Goal: Task Accomplishment & Management: Use online tool/utility

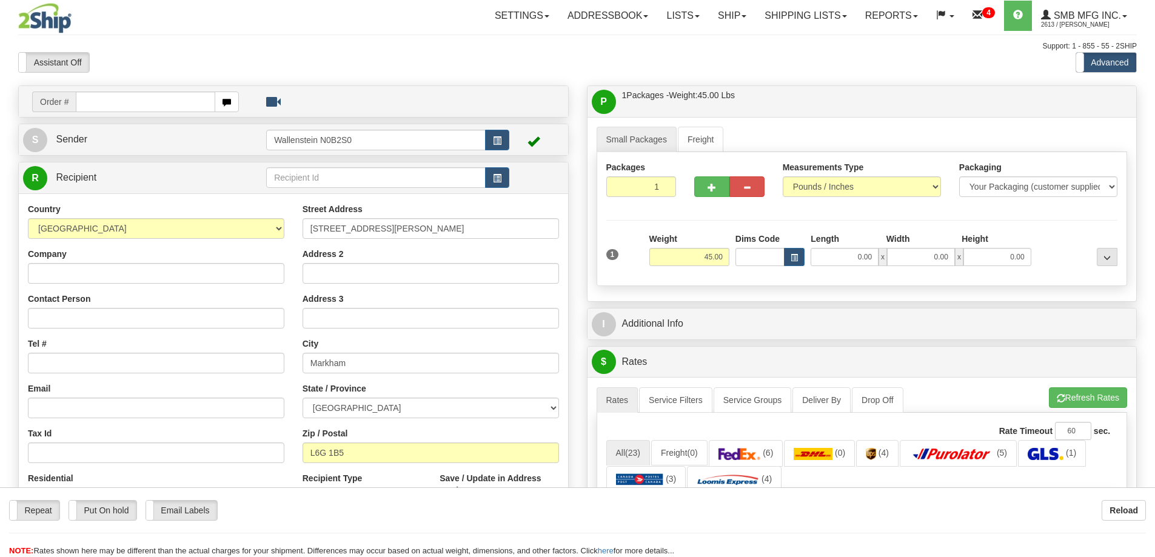
select select "ON"
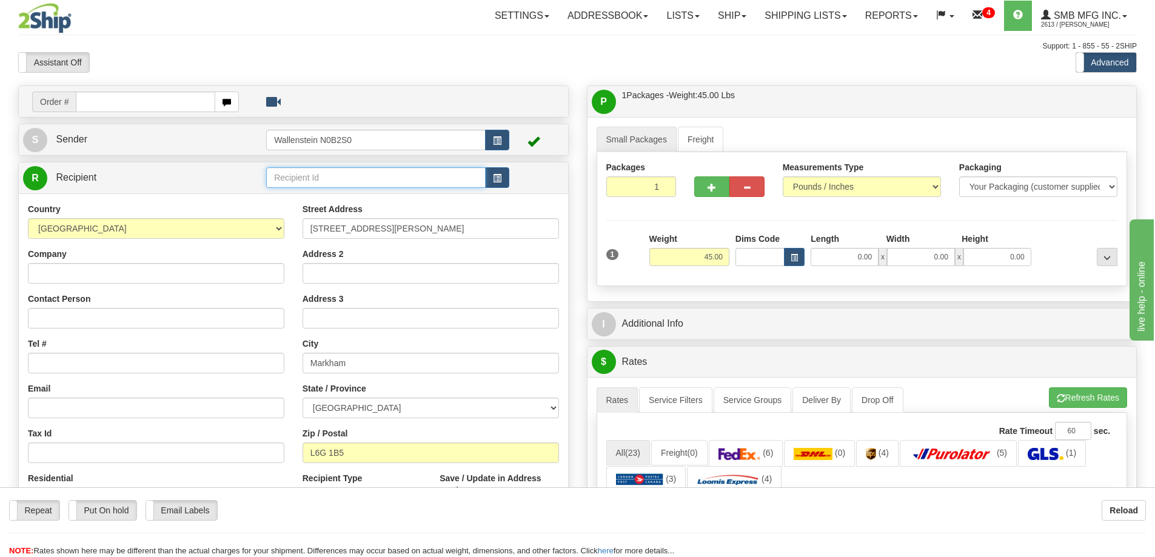
click at [289, 176] on input "text" at bounding box center [375, 177] width 219 height 21
click at [289, 210] on div "IRPI01" at bounding box center [374, 212] width 208 height 13
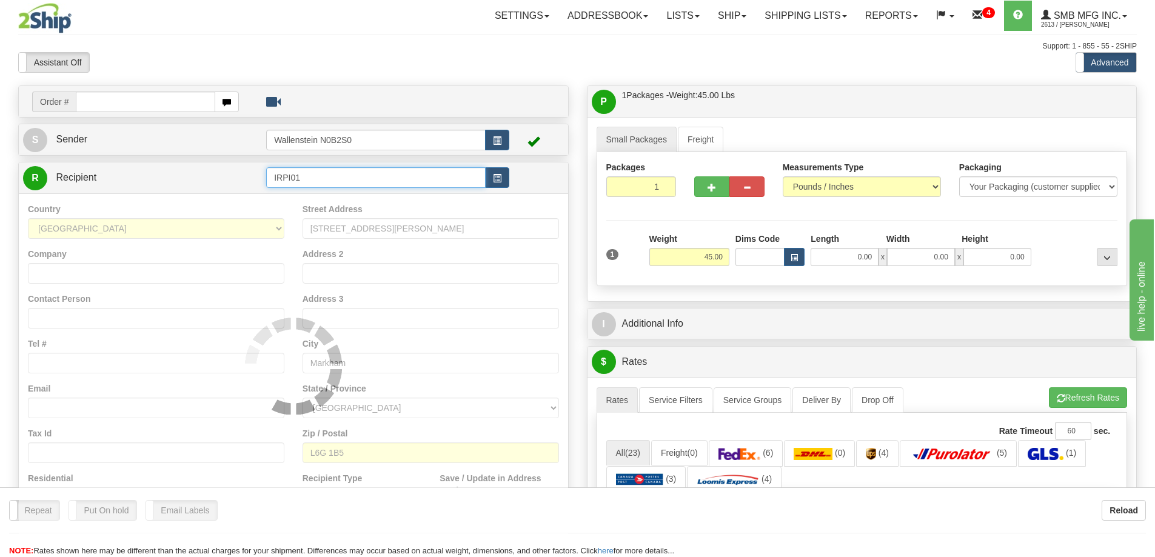
type input "IRPI01"
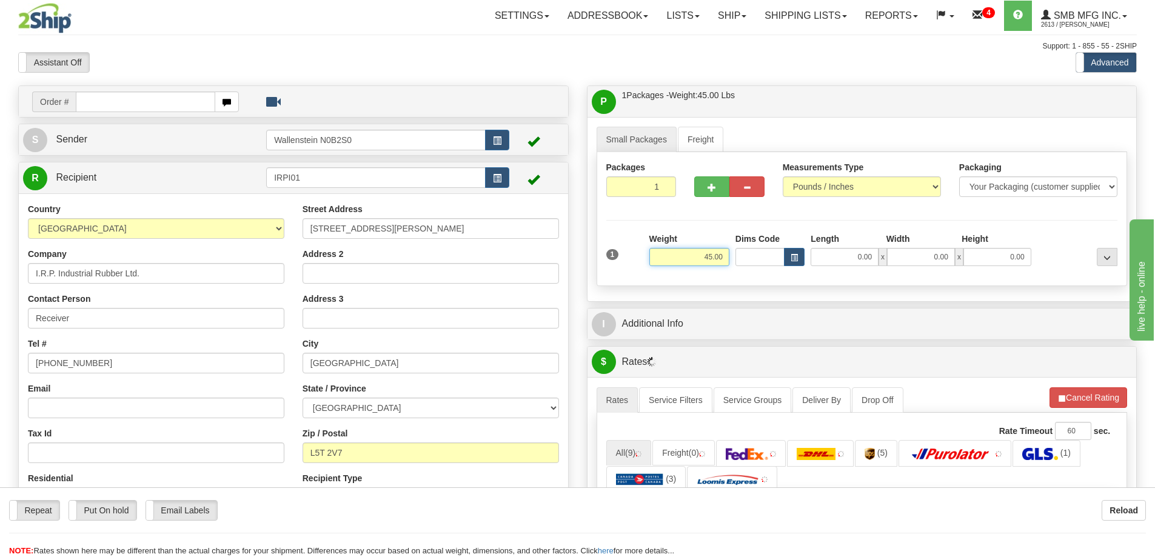
click at [679, 258] on input "45.00" at bounding box center [689, 257] width 80 height 18
type input "5.00"
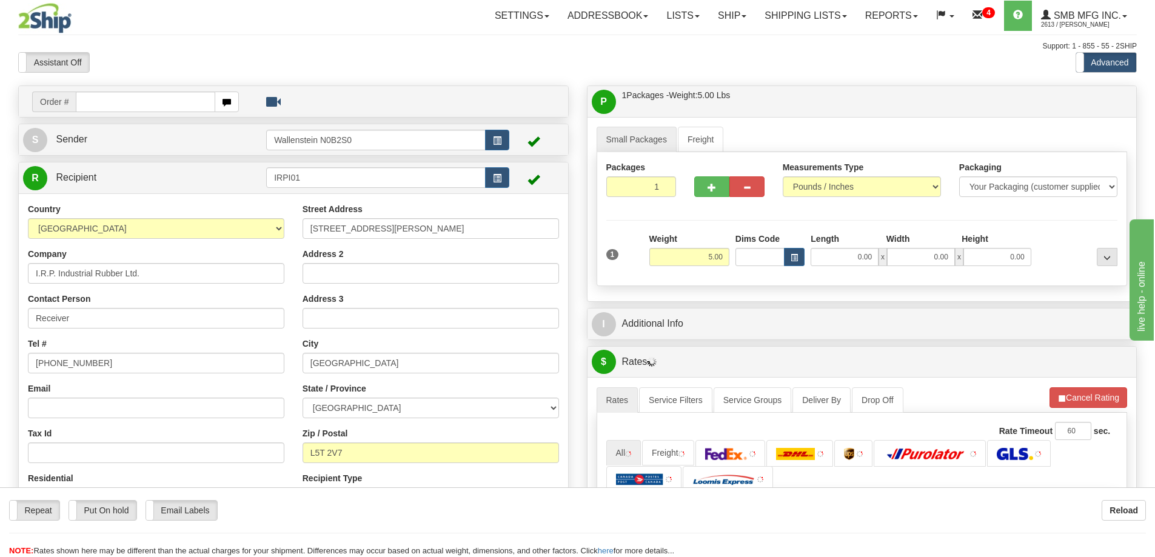
click at [764, 283] on div "Packages 1 1 Measurements Type" at bounding box center [862, 219] width 531 height 134
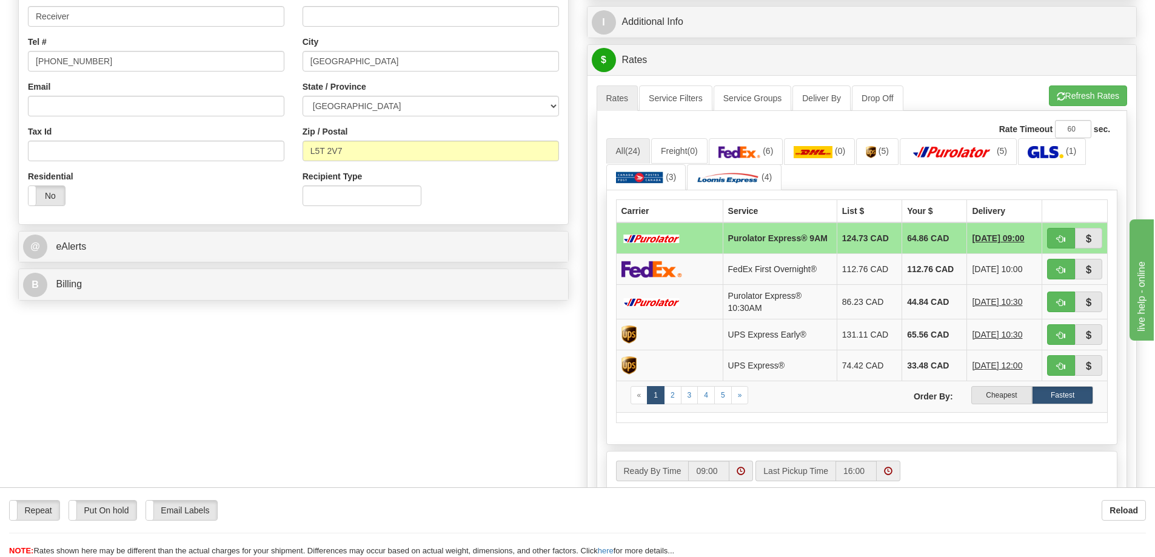
scroll to position [303, 0]
click at [993, 393] on label "Cheapest" at bounding box center [1001, 394] width 61 height 18
